Goal: Task Accomplishment & Management: Use online tool/utility

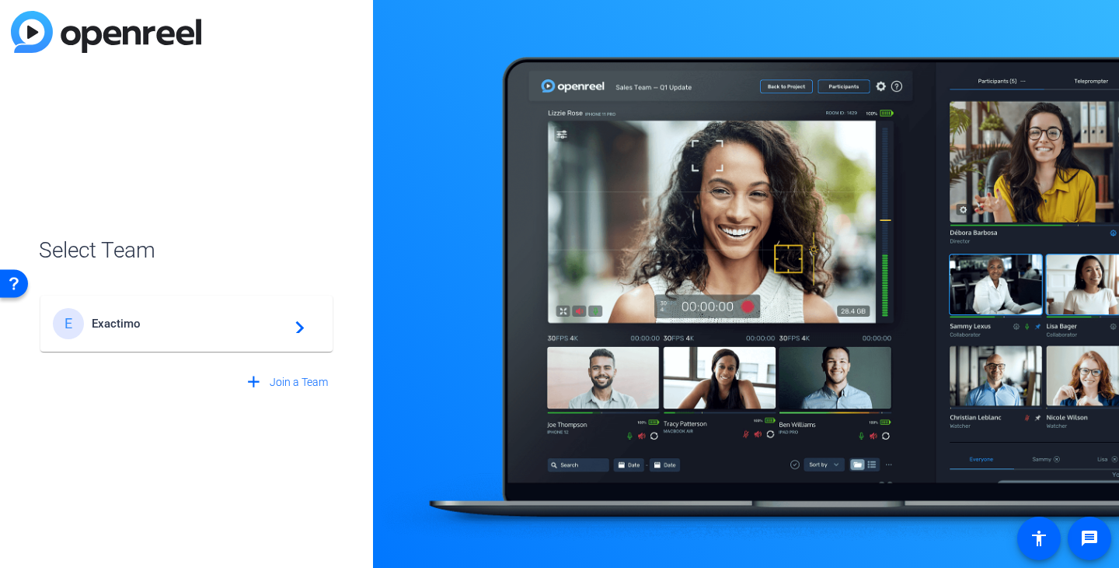
click at [153, 327] on span "Exactimo" at bounding box center [189, 323] width 194 height 14
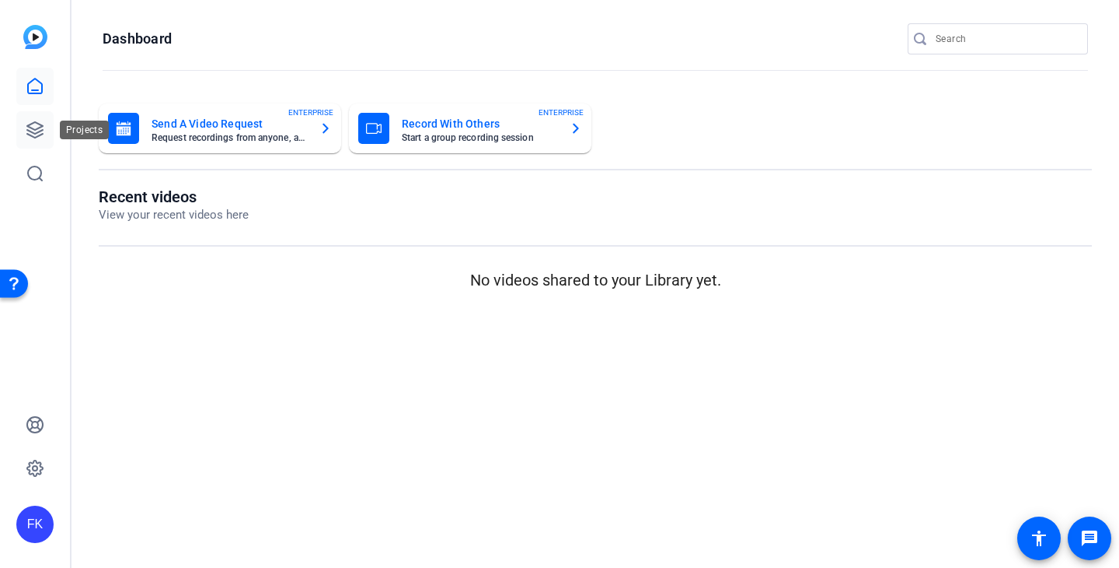
click at [26, 122] on icon at bounding box center [35, 129] width 19 height 19
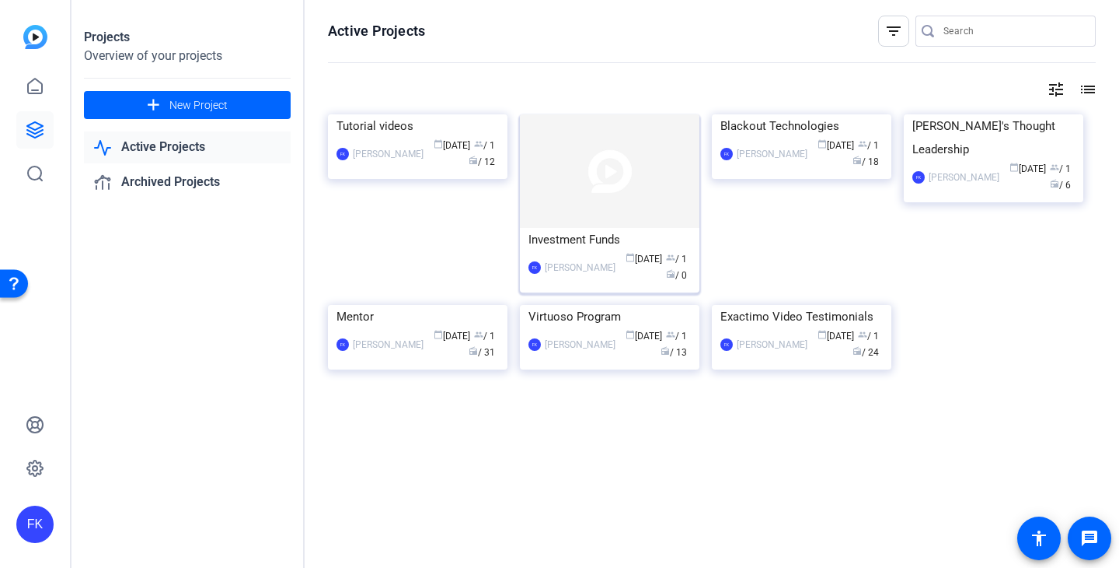
click at [616, 217] on img at bounding box center [610, 171] width 180 height 114
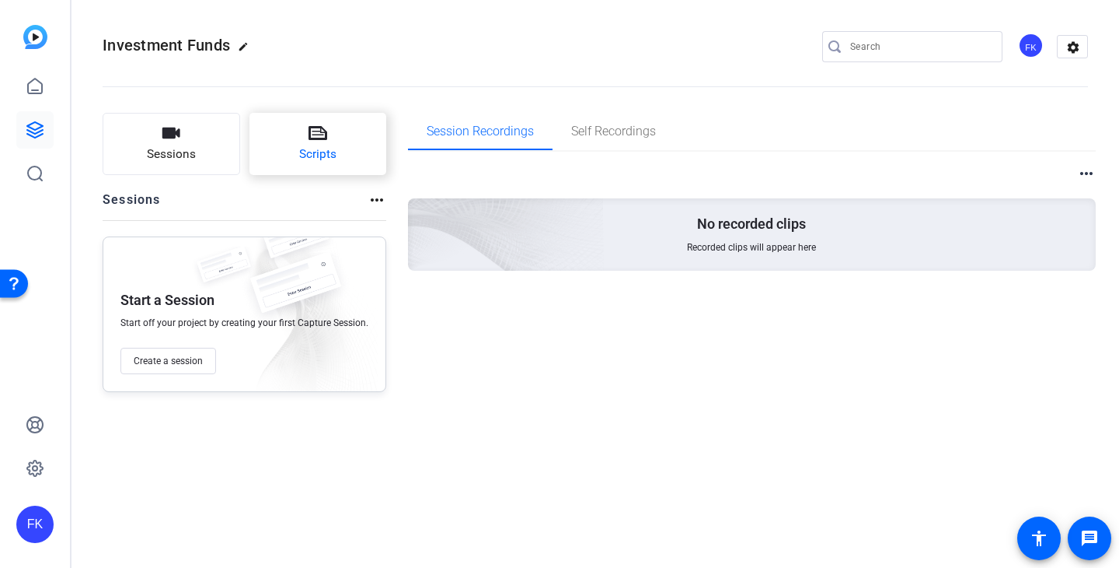
click at [306, 149] on span "Scripts" at bounding box center [317, 154] width 37 height 18
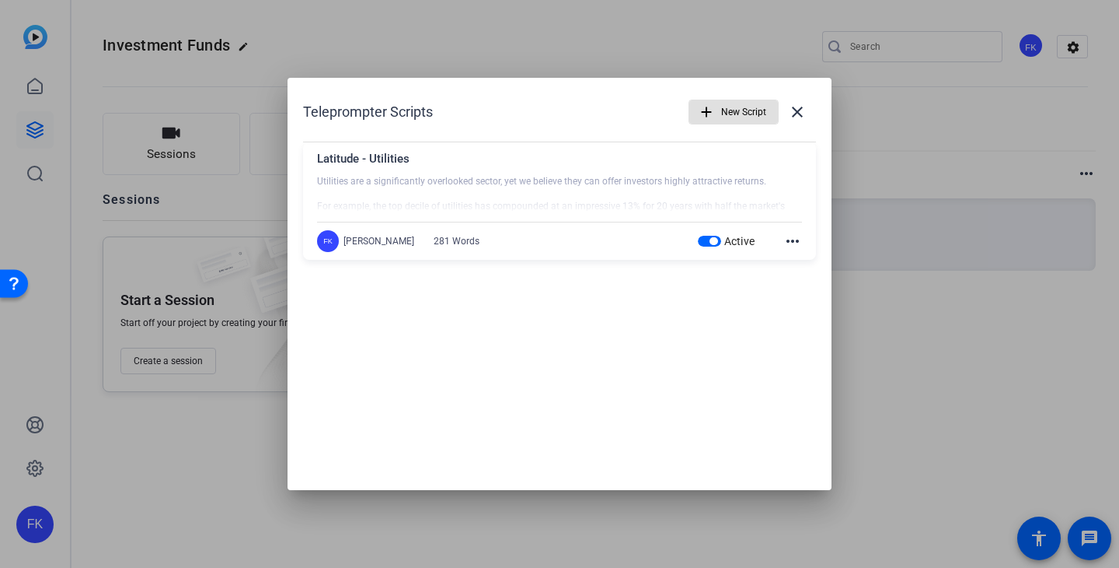
click at [477, 179] on div at bounding box center [559, 194] width 485 height 39
click at [725, 197] on div at bounding box center [559, 194] width 485 height 39
click at [796, 243] on mat-icon "more_horiz" at bounding box center [793, 241] width 19 height 19
click at [802, 259] on span "Edit" at bounding box center [827, 264] width 62 height 19
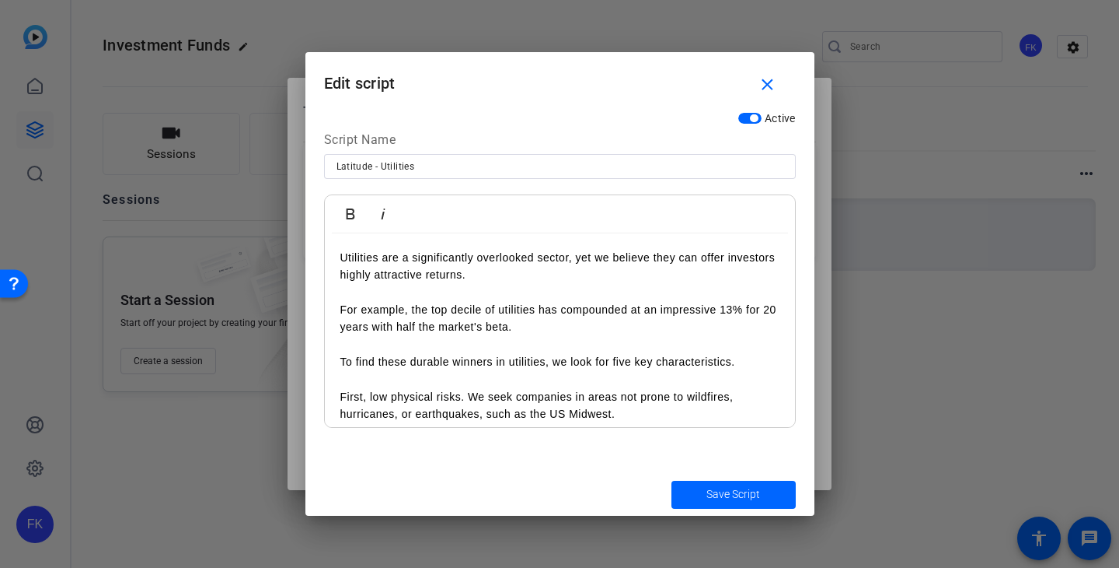
click at [499, 278] on p "Utilities are a significantly overlooked sector, yet we believe they can offer …" at bounding box center [560, 301] width 439 height 104
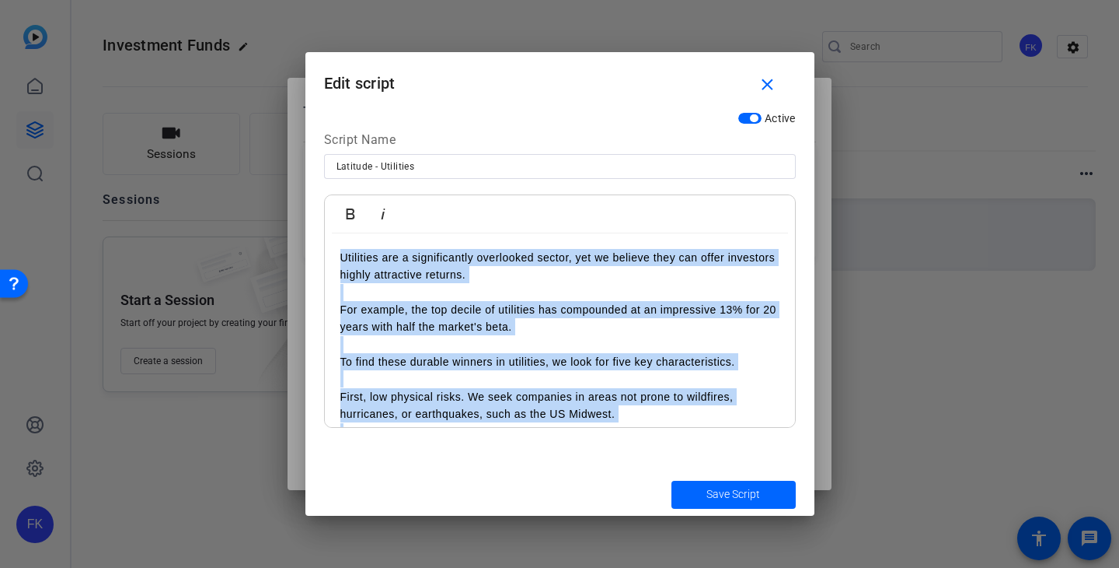
copy div "Loremipsu dol s ametconsectet adipiscing elitse, doe te incidid utla etd magna …"
